Goal: Information Seeking & Learning: Check status

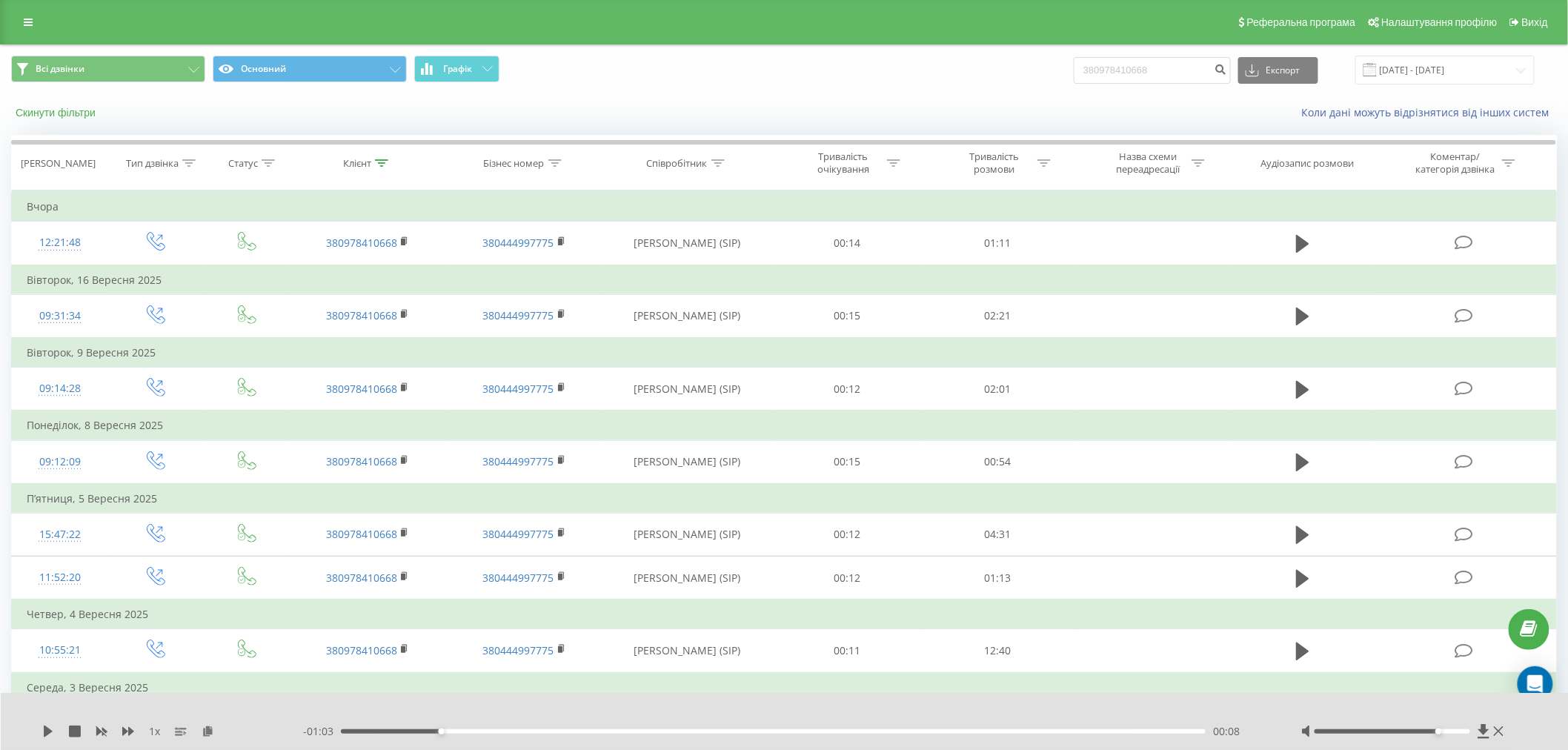
click at [47, 112] on button "Скинути фільтри" at bounding box center [56, 112] width 92 height 13
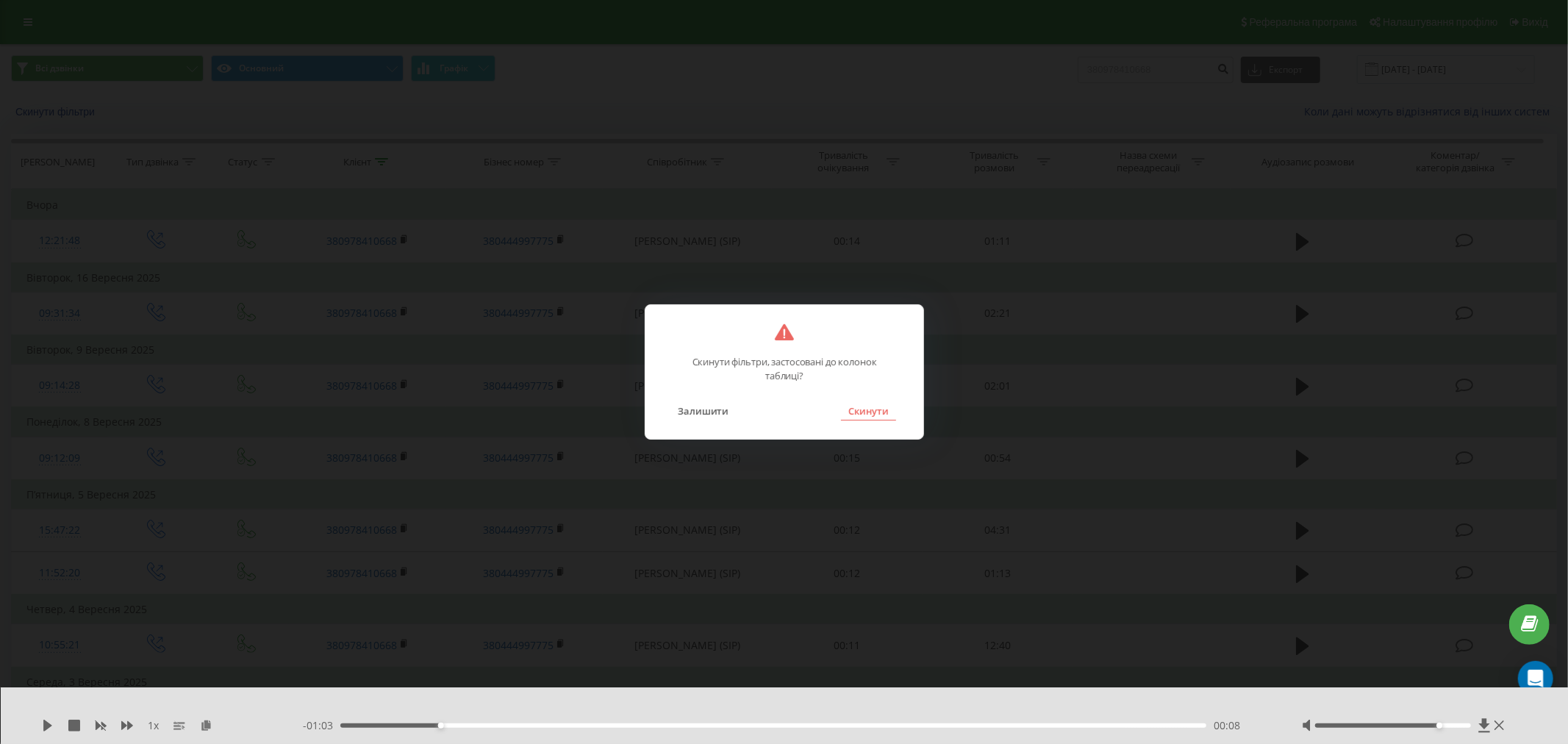
click at [873, 407] on button "Скинути" at bounding box center [868, 410] width 55 height 19
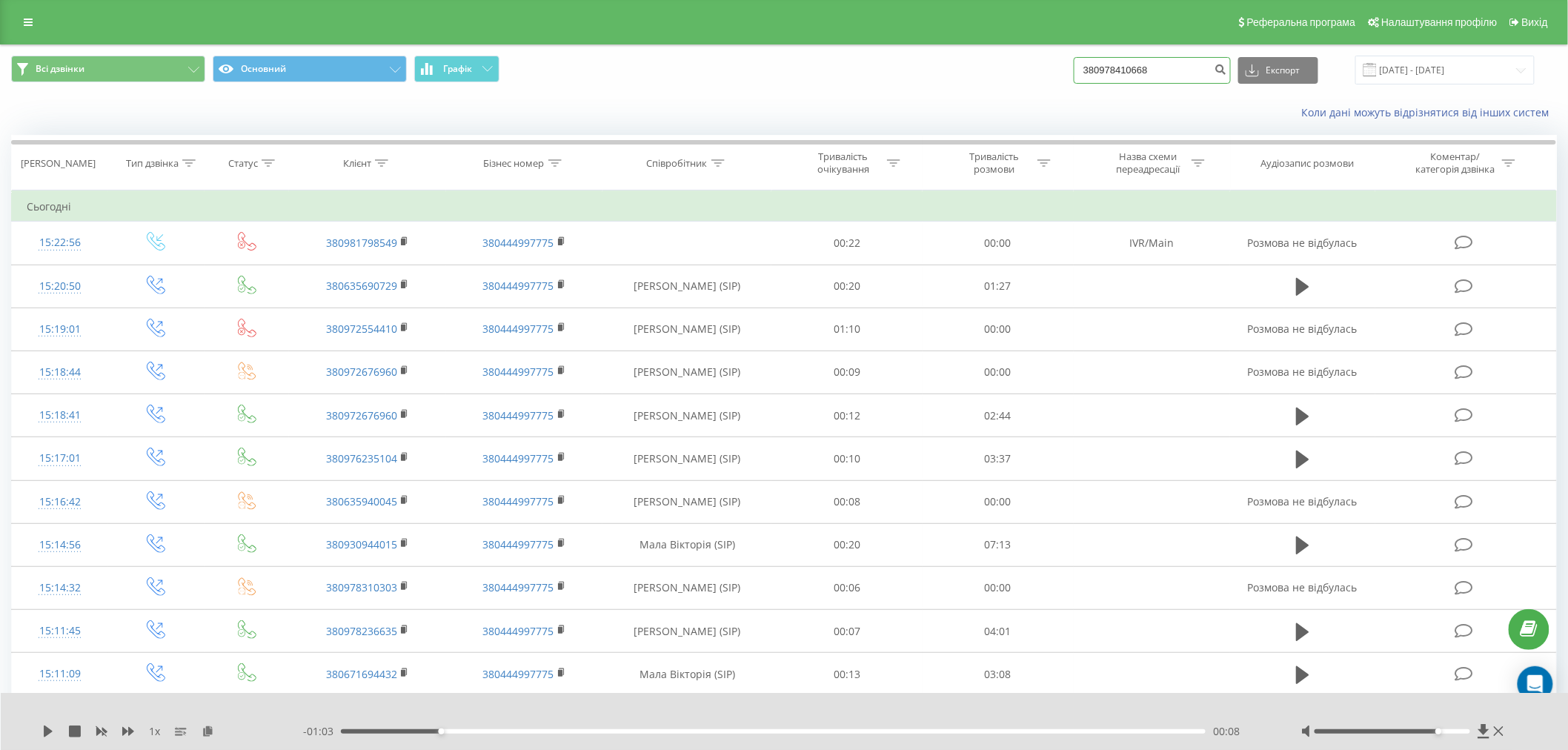
click at [1145, 78] on input "380978410668" at bounding box center [1152, 70] width 157 height 26
click at [1174, 69] on input "380978410668" at bounding box center [1152, 70] width 157 height 26
type input "380976235104"
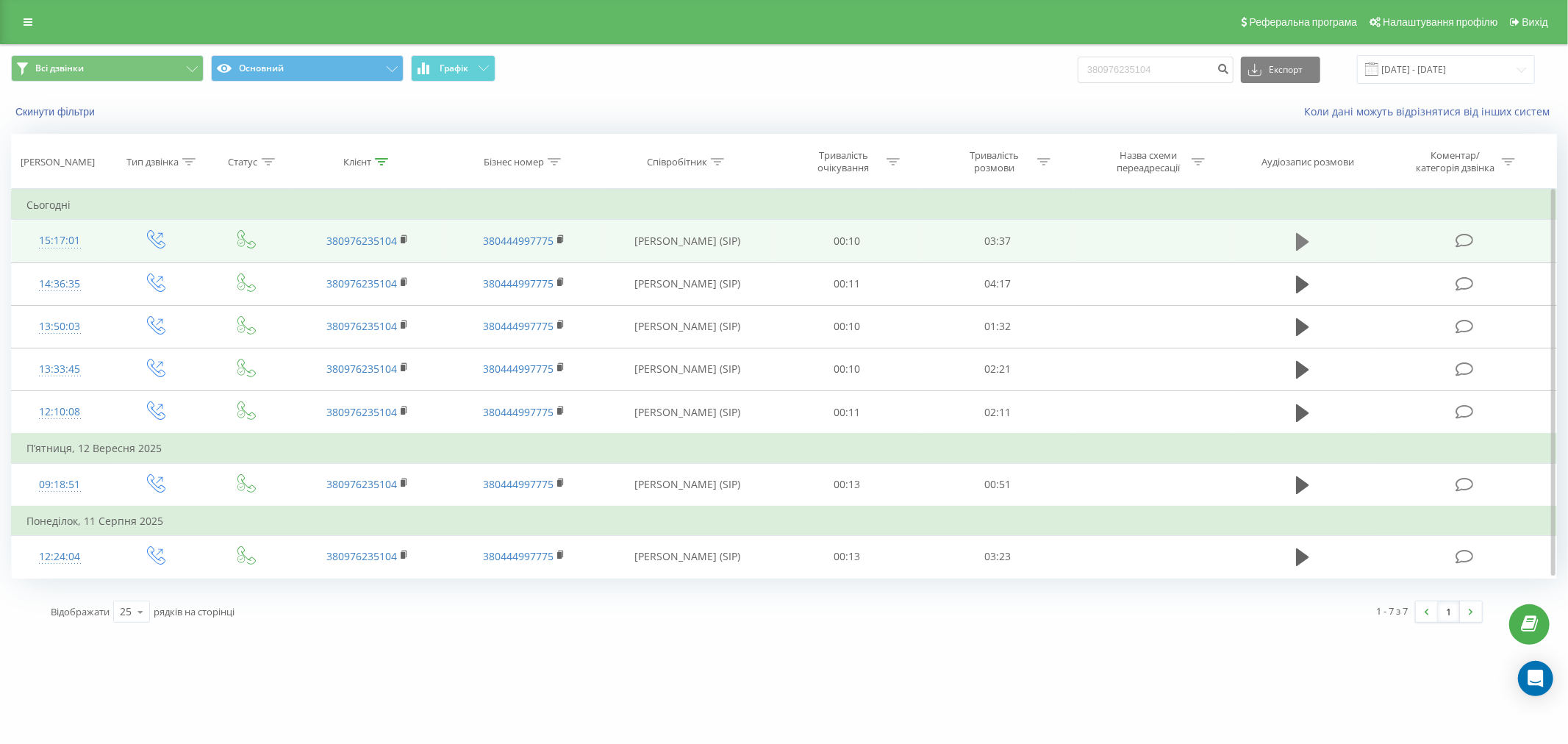
click at [1298, 244] on icon at bounding box center [1303, 242] width 13 height 18
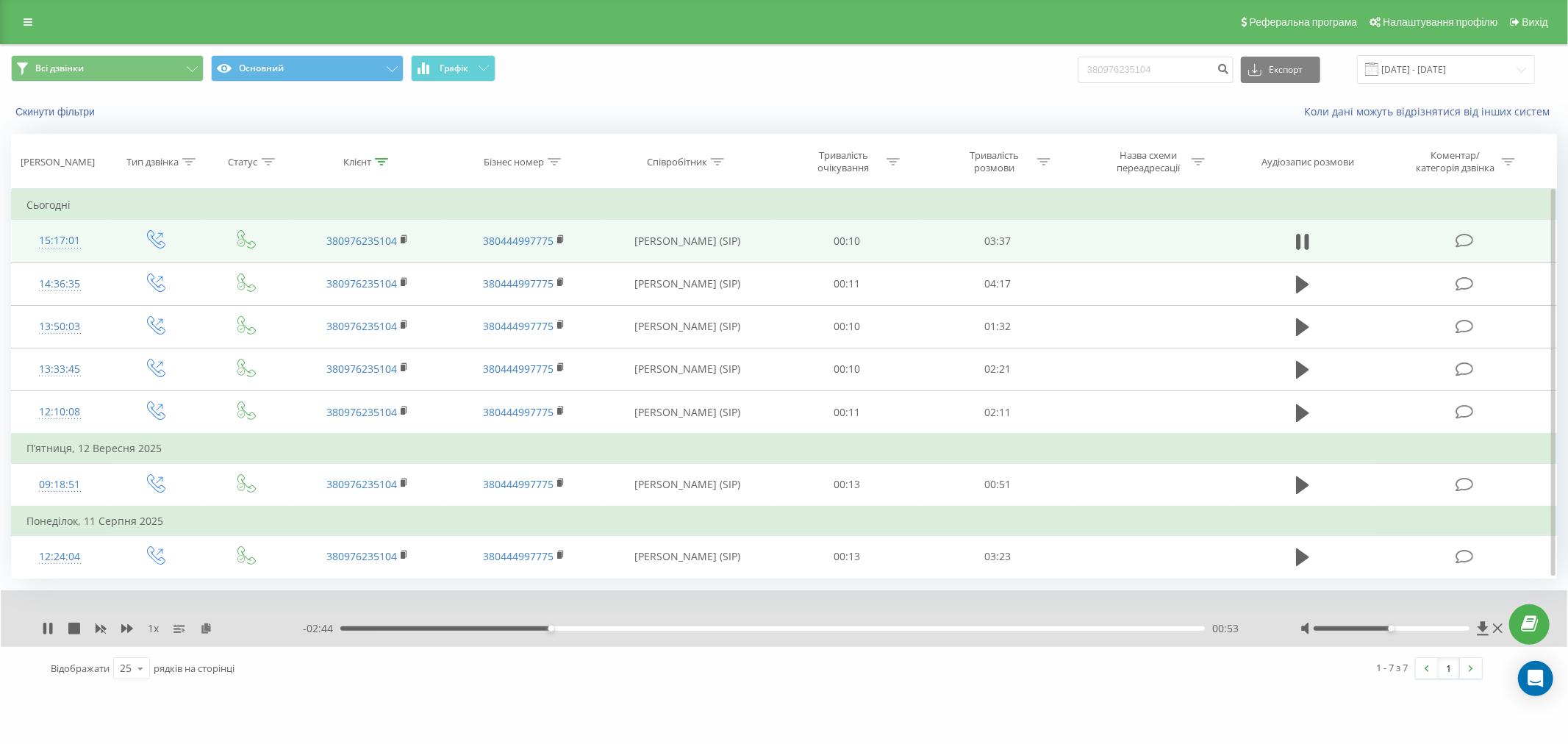
click at [155, 629] on span "1 x" at bounding box center [153, 628] width 11 height 15
click at [152, 629] on span "1 x" at bounding box center [153, 628] width 11 height 15
click at [46, 628] on icon at bounding box center [45, 628] width 3 height 11
drag, startPoint x: 1178, startPoint y: 68, endPoint x: 930, endPoint y: 75, distance: 248.1
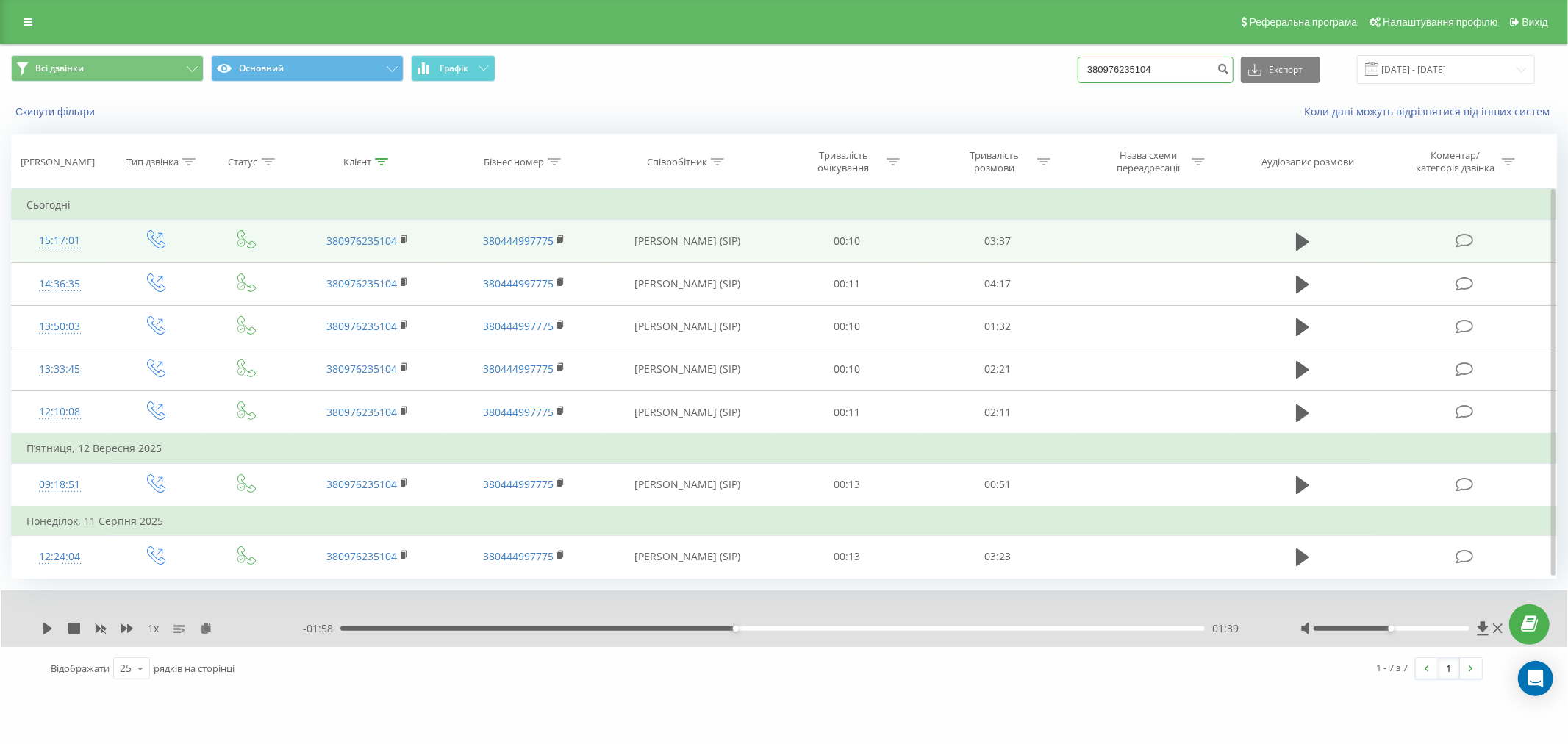
click at [930, 75] on div "Всі дзвінки Основний Графік 380976235104 Експорт .csv .xls .xlsx [DATE] - [DATE]" at bounding box center [784, 69] width 1546 height 29
